Goal: Browse casually

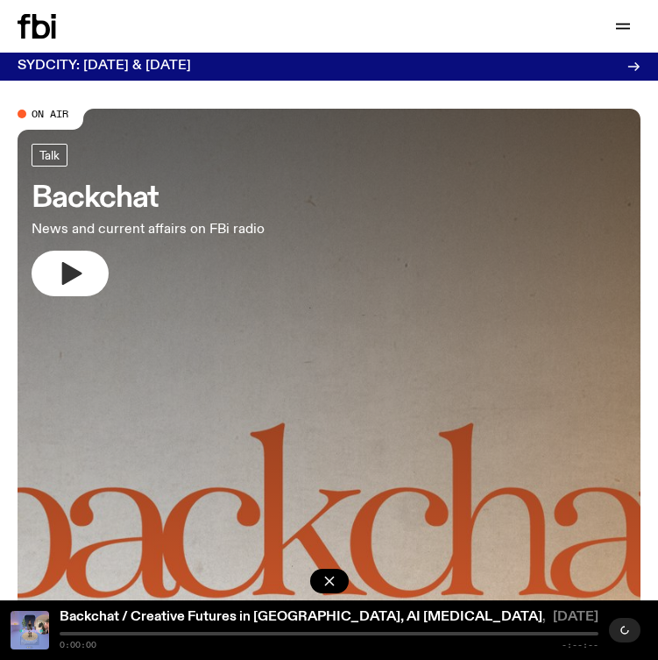
click at [60, 262] on icon "button" at bounding box center [70, 273] width 28 height 28
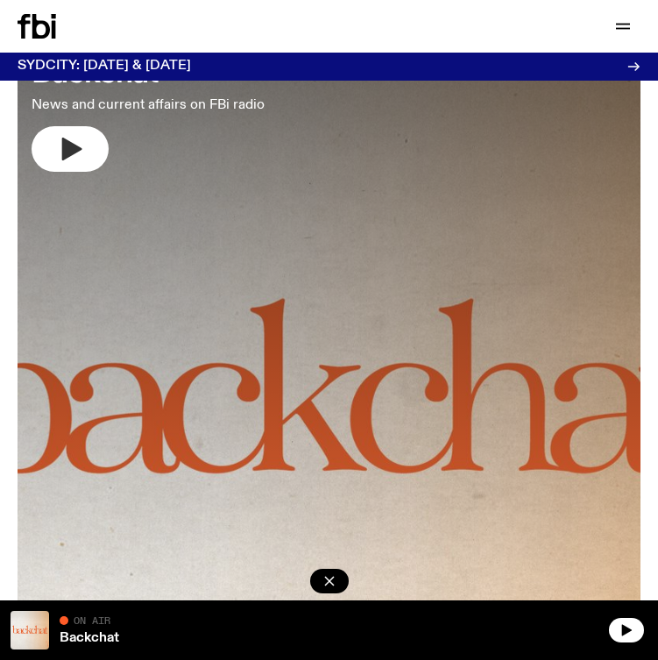
scroll to position [132, 0]
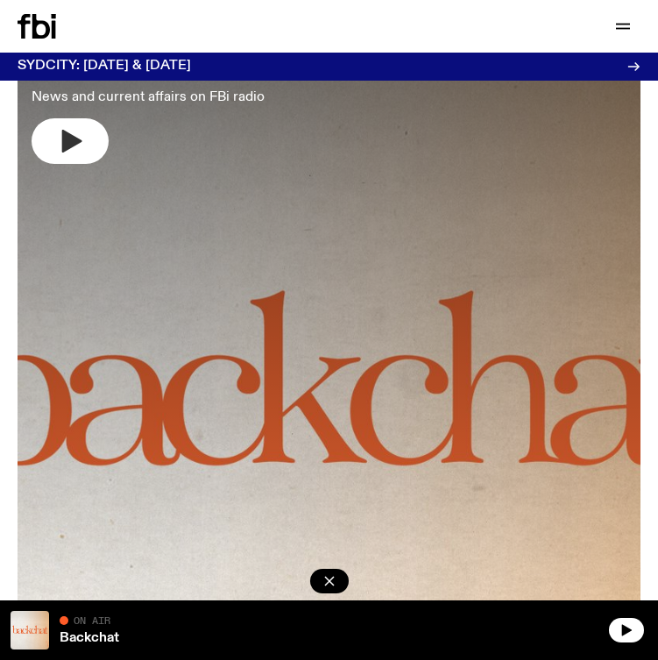
click at [79, 142] on icon "button" at bounding box center [72, 141] width 20 height 23
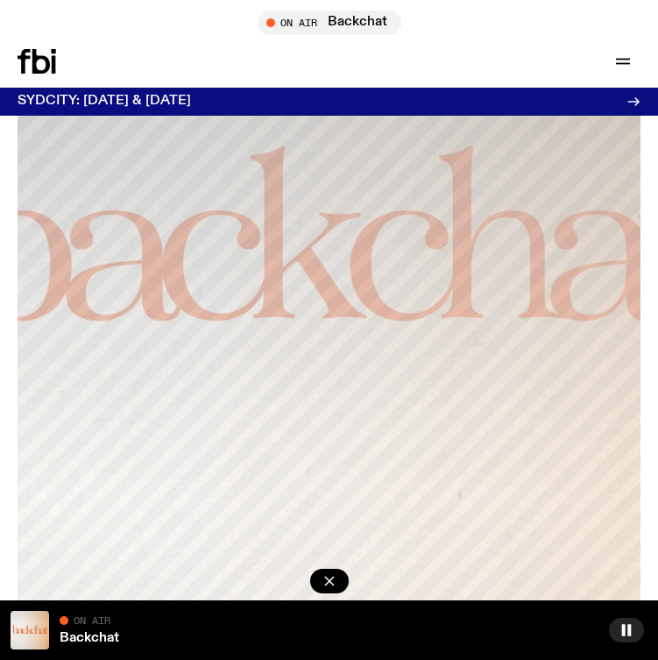
scroll to position [355, 0]
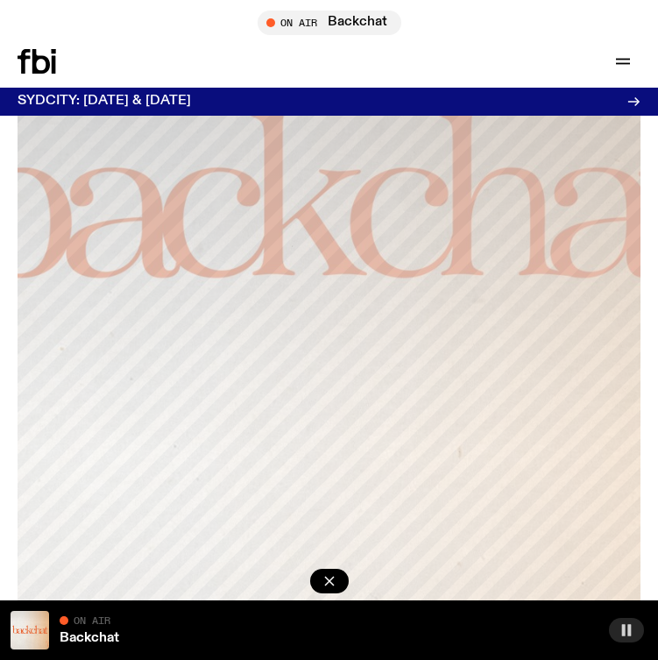
click at [634, 629] on button "button" at bounding box center [626, 630] width 35 height 25
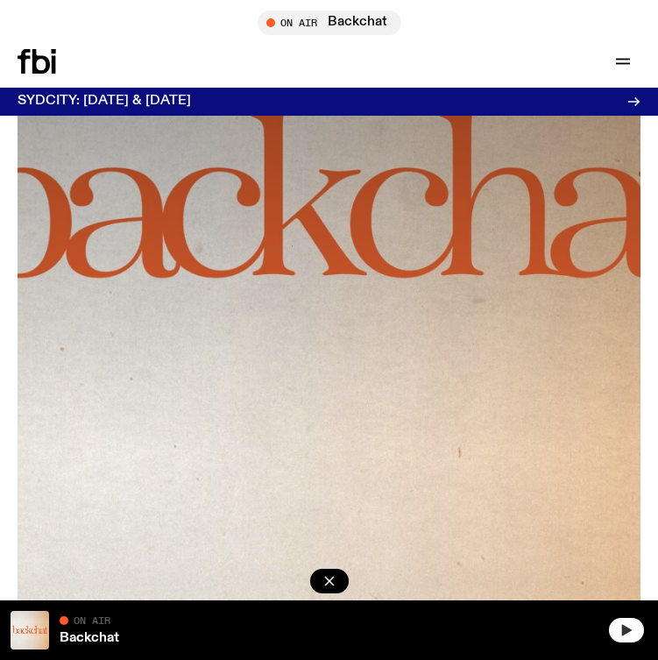
click at [623, 632] on icon "button" at bounding box center [627, 629] width 10 height 11
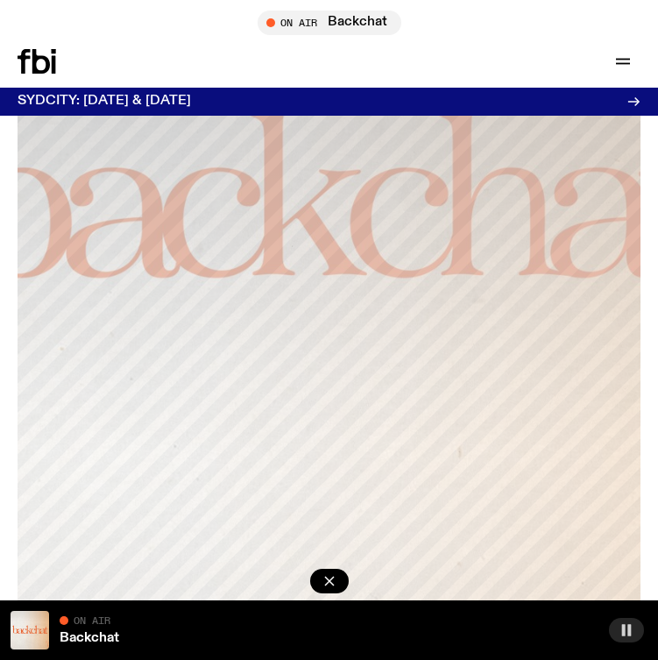
click at [633, 619] on button "button" at bounding box center [626, 630] width 35 height 25
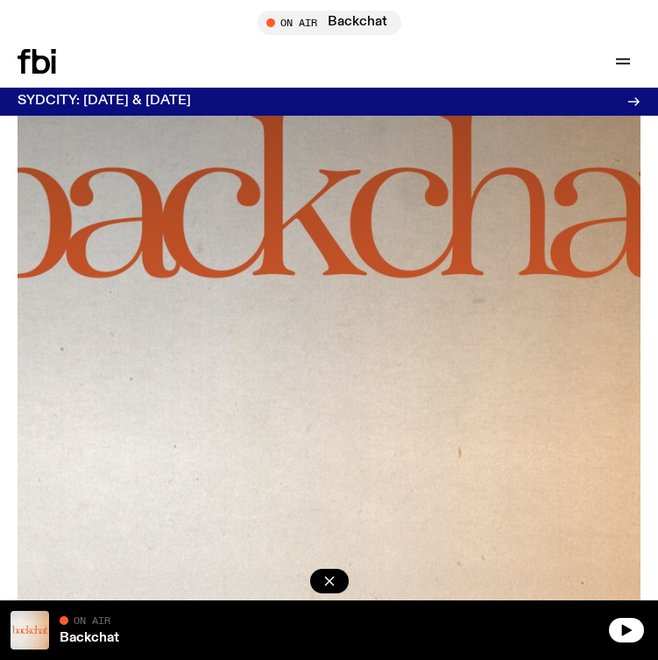
click at [626, 614] on div at bounding box center [628, 630] width 39 height 39
click at [626, 626] on icon "button" at bounding box center [626, 630] width 14 height 14
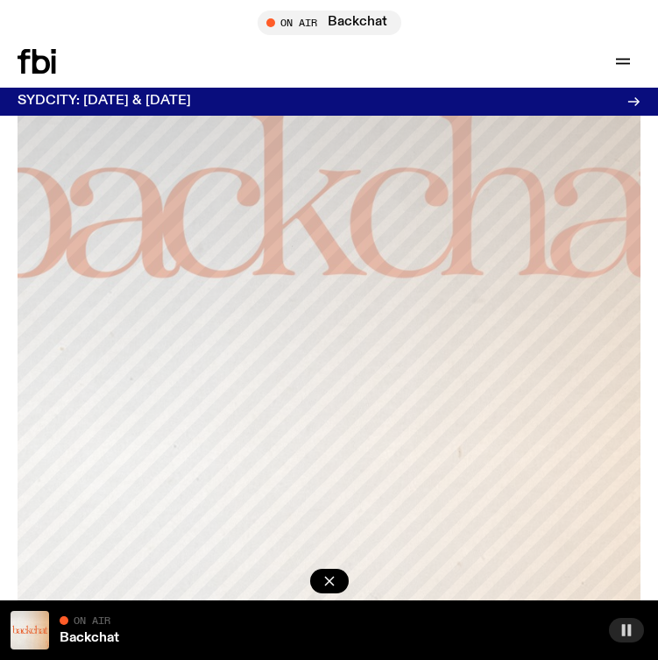
click at [622, 629] on rect "button" at bounding box center [624, 629] width 4 height 11
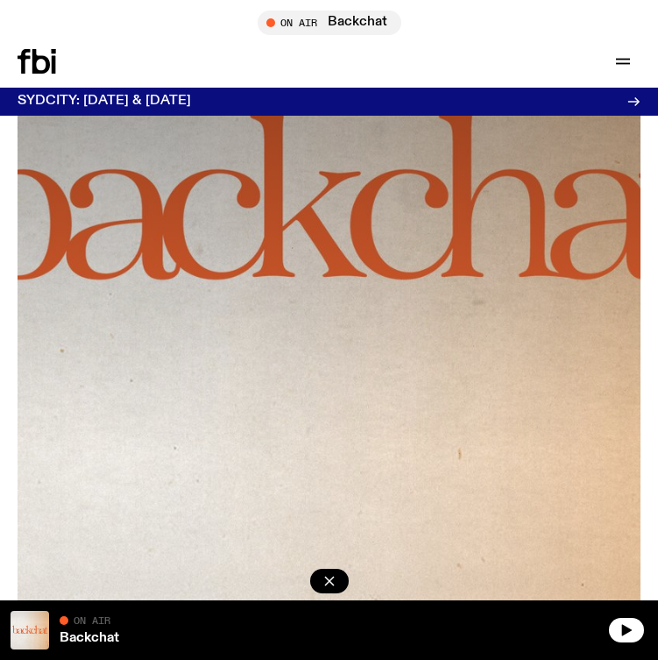
scroll to position [355, 0]
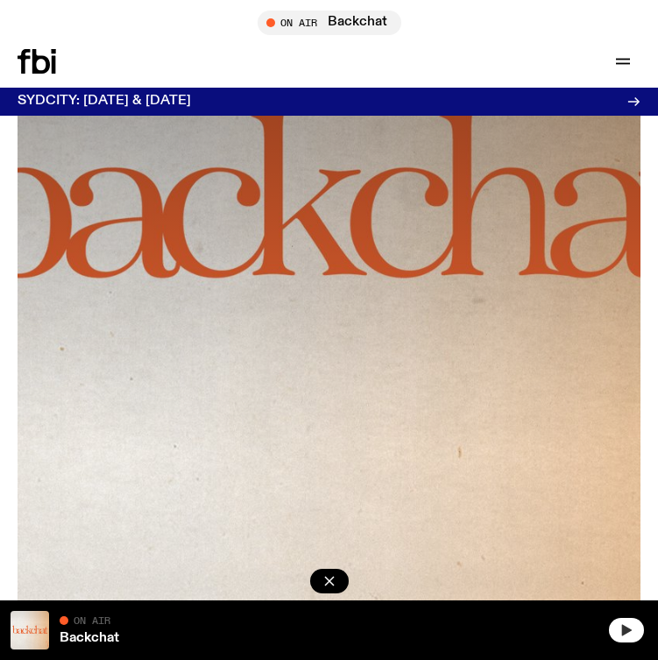
click at [621, 626] on icon "button" at bounding box center [626, 630] width 14 height 14
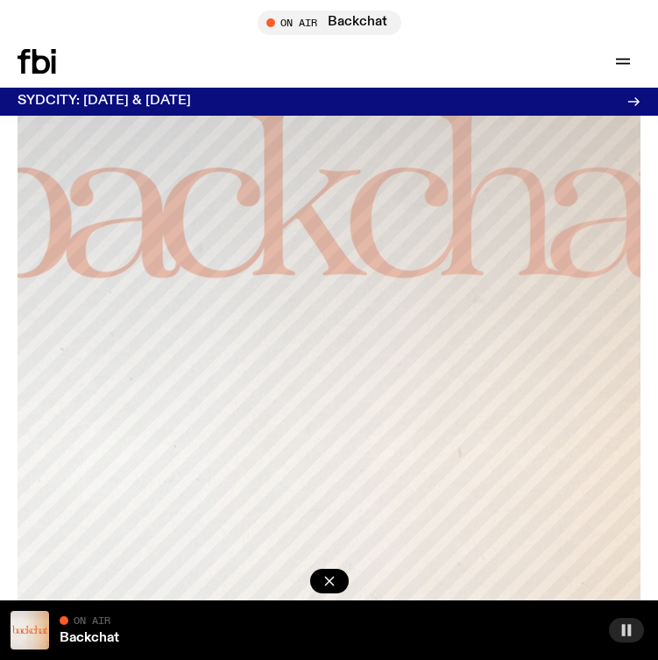
click at [633, 637] on button "button" at bounding box center [626, 630] width 35 height 25
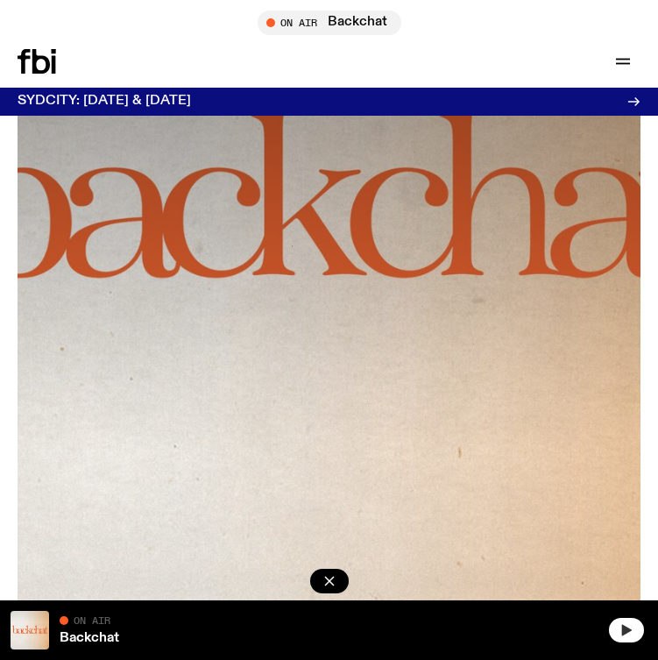
click at [619, 625] on icon "button" at bounding box center [626, 630] width 14 height 14
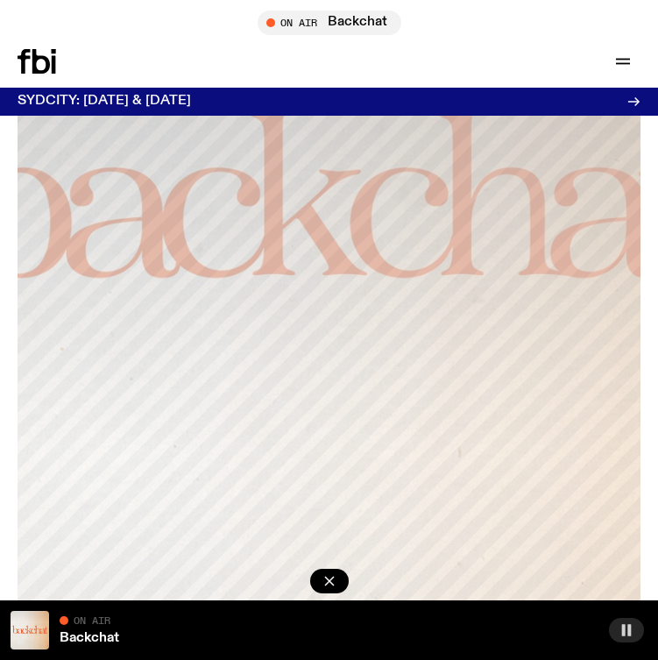
click at [632, 634] on icon "button" at bounding box center [626, 630] width 14 height 14
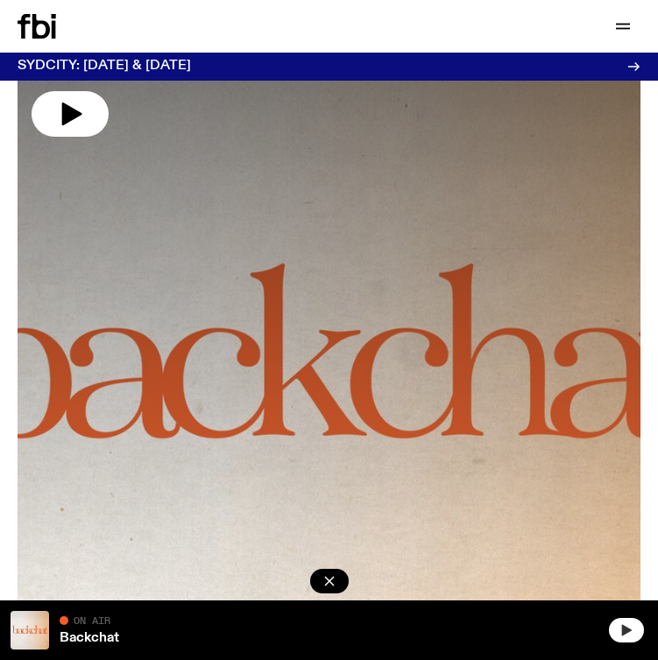
scroll to position [0, 0]
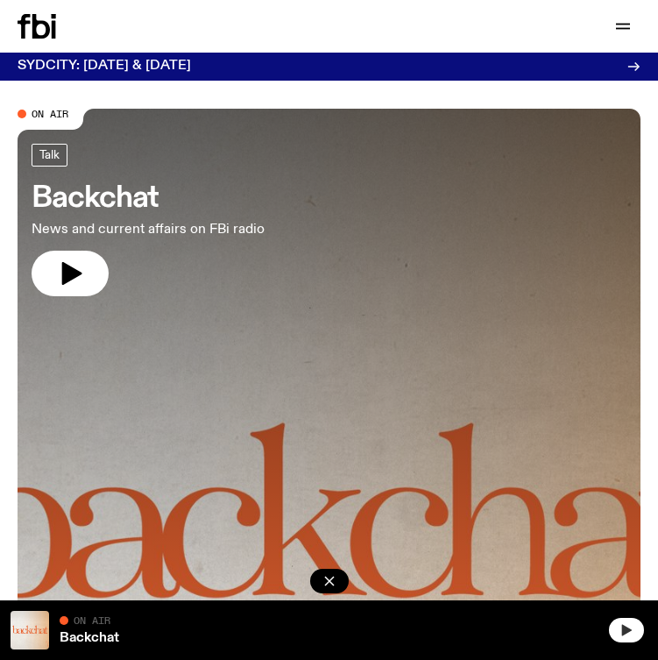
click at [262, 205] on div "Talk Backchat News and current affairs on FBi radio" at bounding box center [172, 220] width 280 height 152
